Goal: Information Seeking & Learning: Learn about a topic

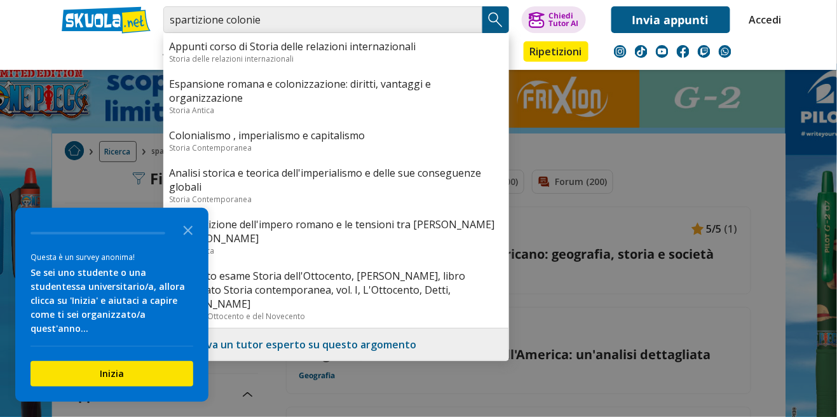
type input "spartizione colonie"
click at [334, 24] on input "spartizione colonie" at bounding box center [322, 19] width 319 height 27
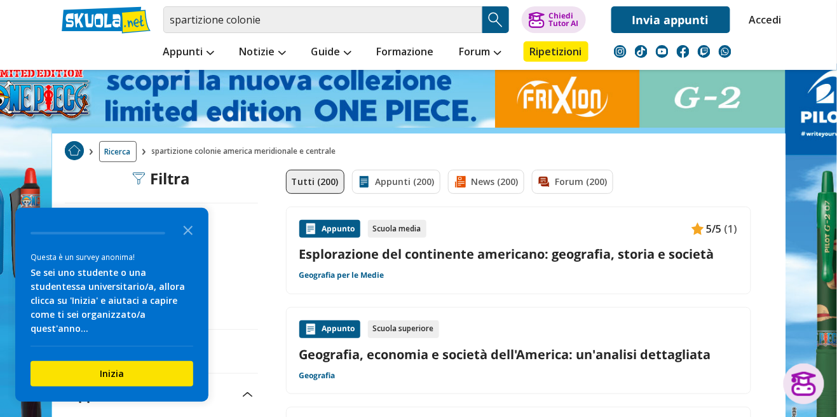
click at [350, 18] on input "spartizione colonie" at bounding box center [322, 19] width 319 height 27
click at [364, 18] on input "spartizione colonie" at bounding box center [322, 19] width 319 height 27
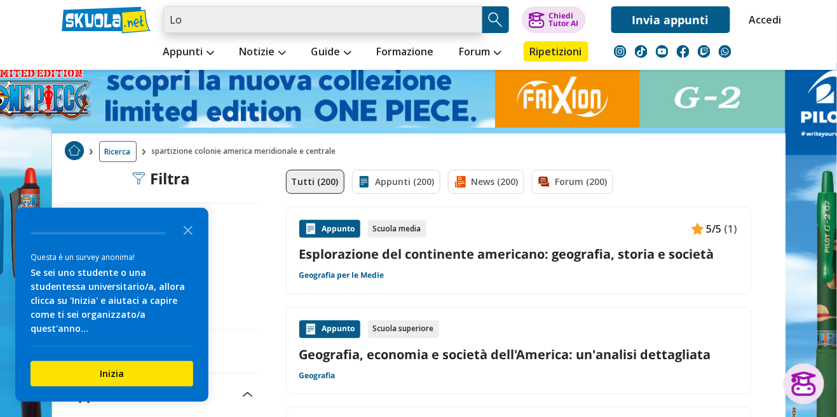
click at [395, 25] on input "Lo" at bounding box center [322, 19] width 319 height 27
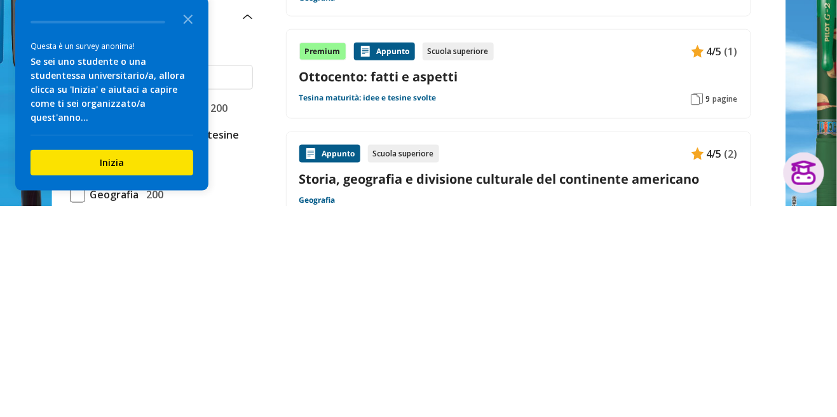
scroll to position [182, 0]
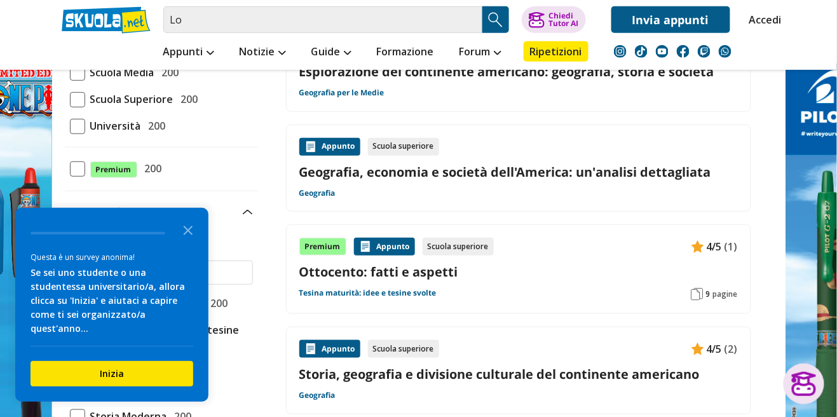
scroll to position [0, 0]
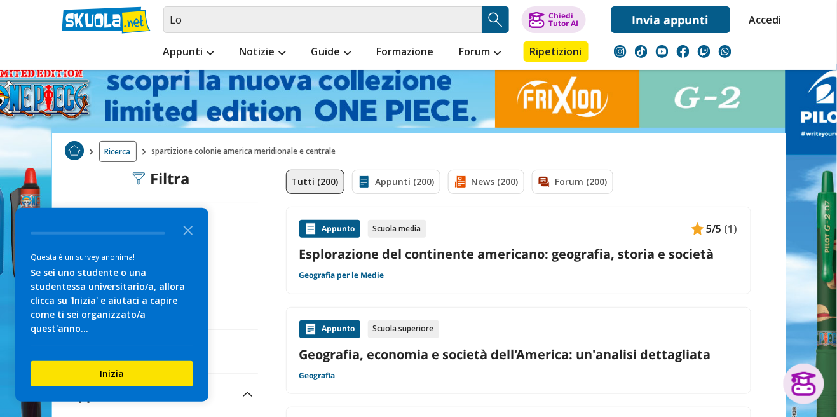
click at [700, 276] on div "Appunto Scuola media 5/5 (1) Esplorazione del continente americano: geografia, …" at bounding box center [518, 250] width 438 height 61
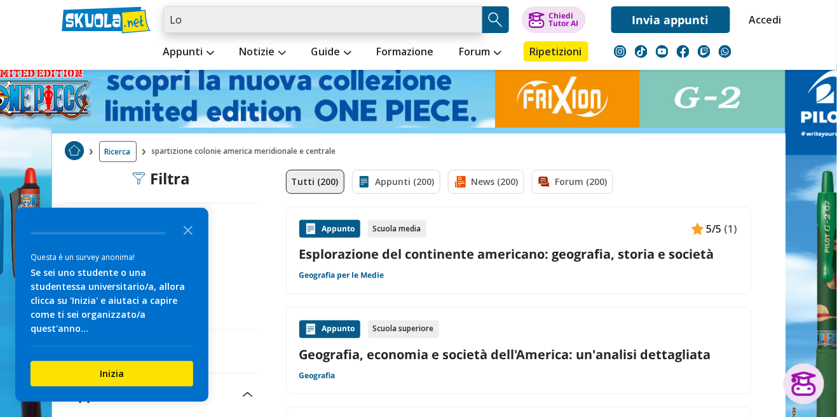
click at [193, 24] on input "Lo" at bounding box center [322, 19] width 319 height 27
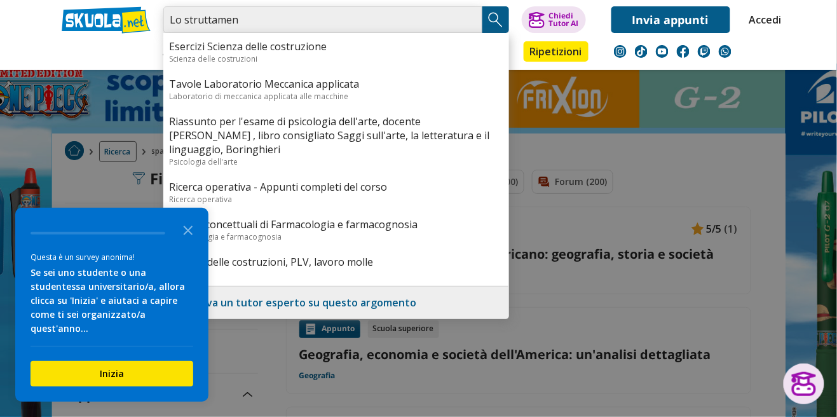
click at [242, 19] on input "Lo struttamen" at bounding box center [322, 19] width 319 height 27
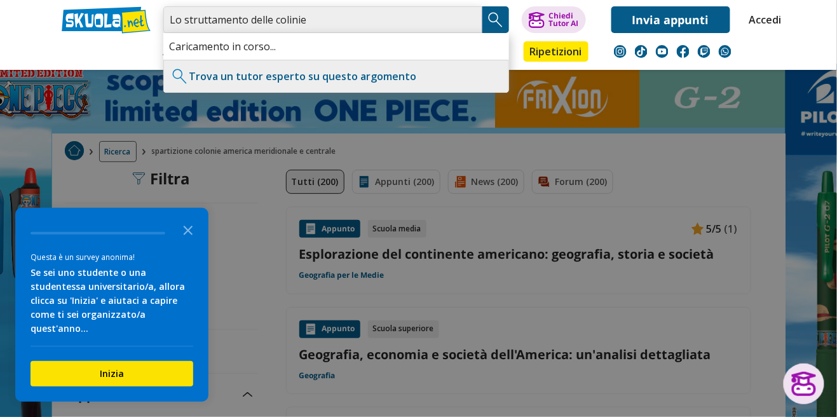
type input "Lo struttamento delle colinie"
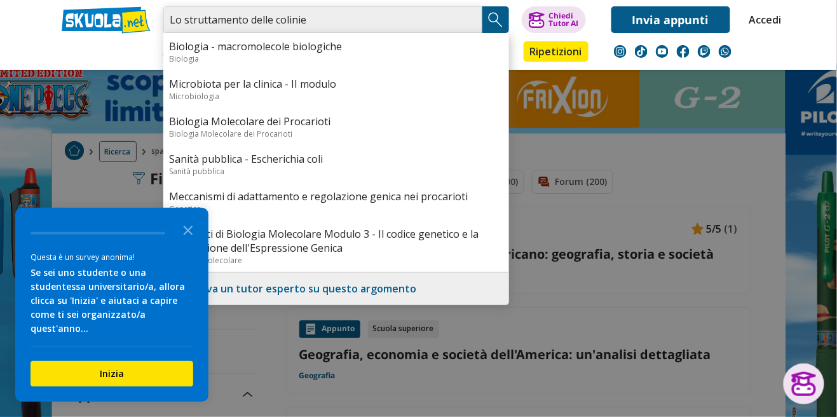
click at [417, 16] on input "Lo struttamento delle colinie" at bounding box center [322, 19] width 319 height 27
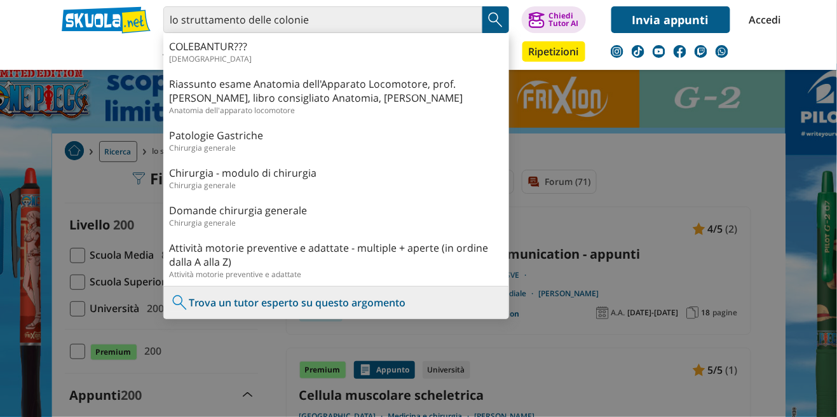
type input "lo struttamento delle colonie"
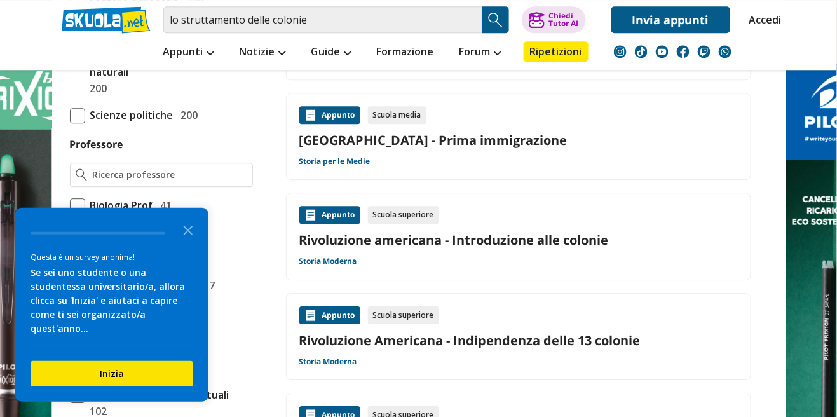
scroll to position [857, 0]
click at [186, 235] on polygon "Close the survey" at bounding box center [189, 230] width 10 height 10
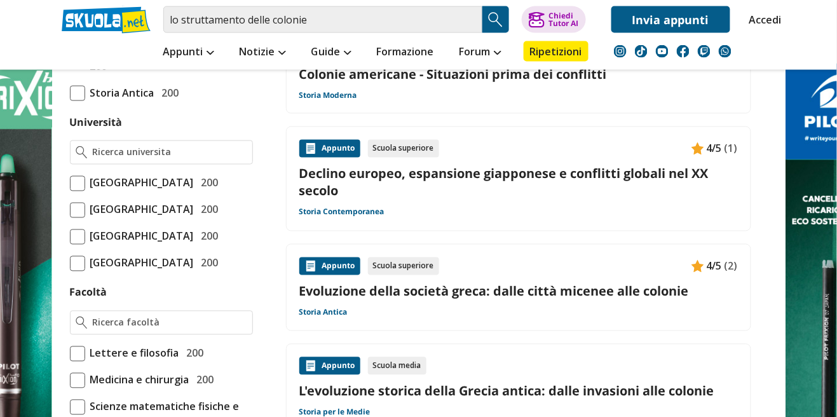
scroll to position [0, 0]
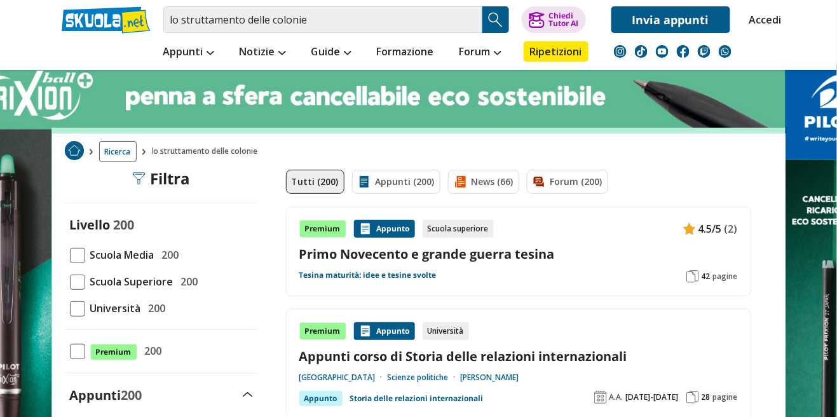
click at [202, 255] on label "Scuola Media 200" at bounding box center [161, 254] width 183 height 17
click at [70, 255] on input "Scuola Media 200" at bounding box center [70, 255] width 0 height 0
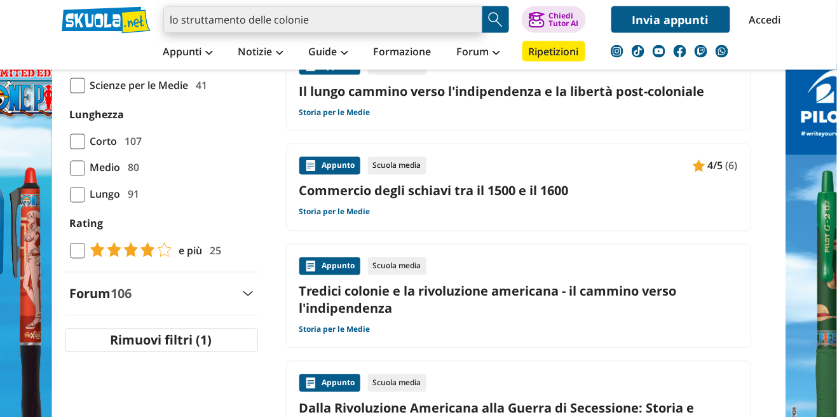
click at [371, 18] on input "lo struttamento delle colonie" at bounding box center [322, 19] width 319 height 27
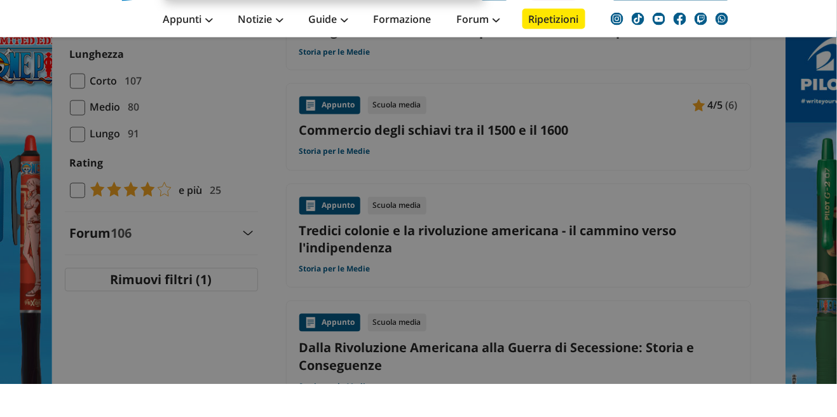
scroll to position [508, 0]
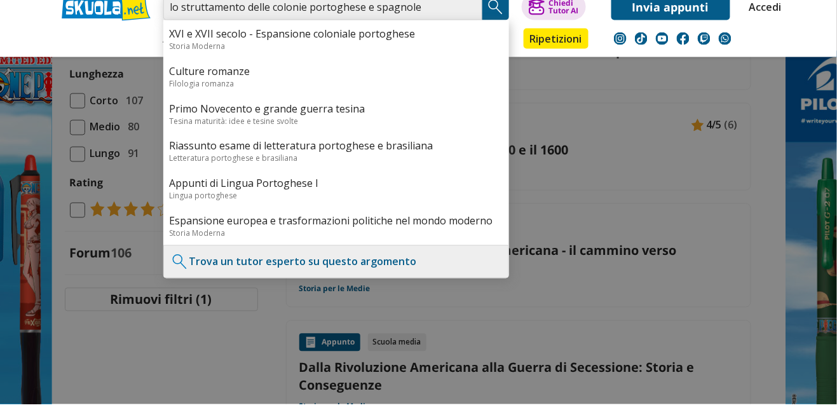
type input "lo struttamento delle colonie portoghese e spagnole"
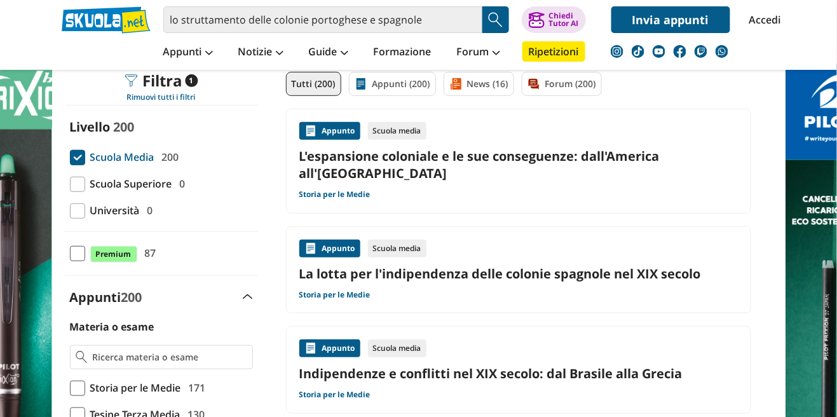
click at [702, 161] on link "L'espansione coloniale e le sue conseguenze: dall'America all'[GEOGRAPHIC_DATA]" at bounding box center [518, 164] width 438 height 34
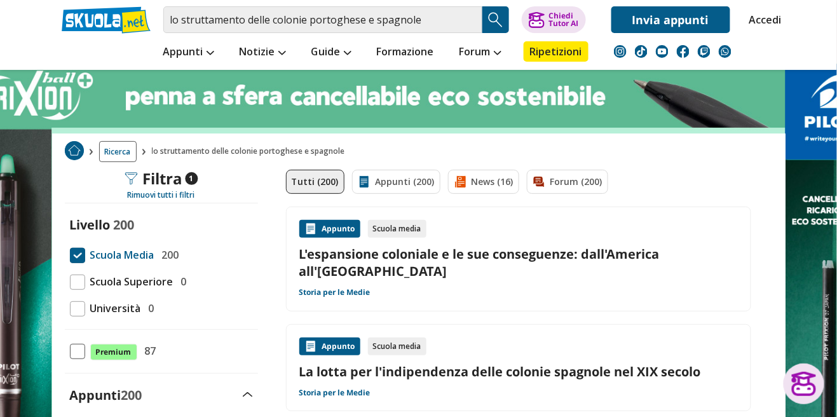
click at [591, 260] on link "L'espansione coloniale e le sue conseguenze: dall'America all'[GEOGRAPHIC_DATA]" at bounding box center [518, 262] width 438 height 34
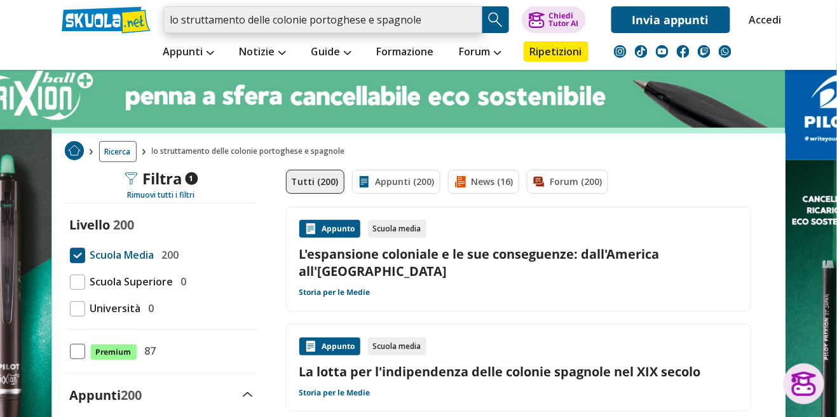
click at [440, 25] on input "lo struttamento delle colonie portoghese e spagnole" at bounding box center [322, 19] width 319 height 27
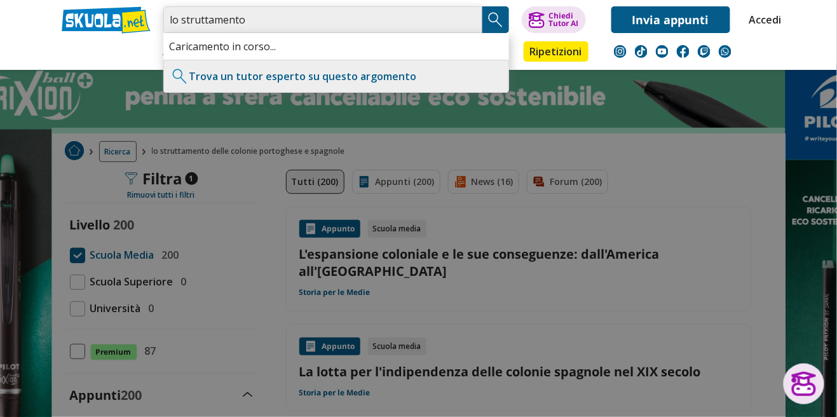
type input "lo"
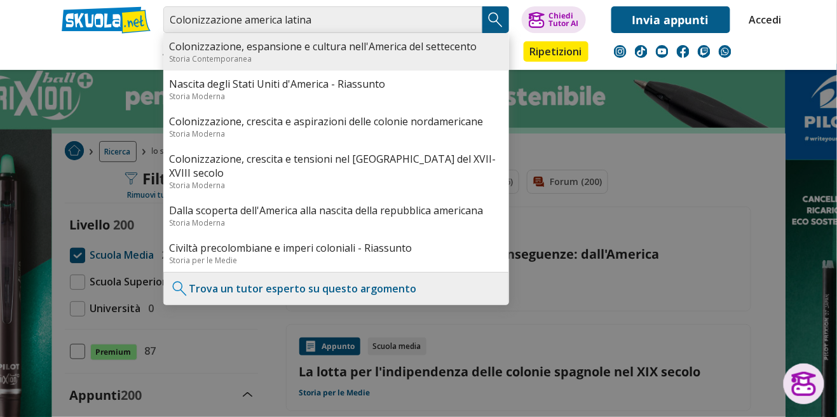
click at [434, 51] on link "Colonizzazione, espansione e cultura nell'America del settecento" at bounding box center [336, 46] width 333 height 14
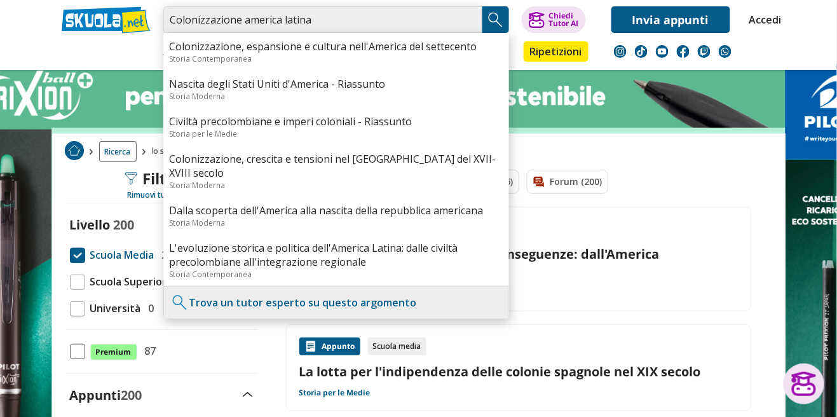
click at [341, 23] on input "Colonizzazione america latina" at bounding box center [322, 19] width 319 height 27
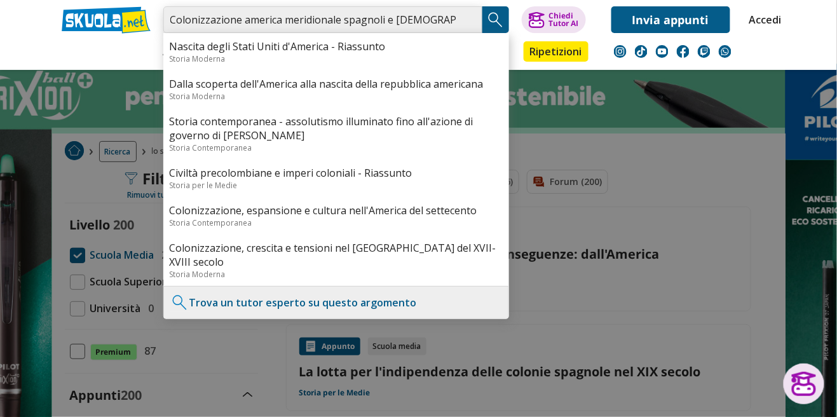
type input "Colonizzazione america meridionale spagnoli e [DEMOGRAPHIC_DATA]"
